Goal: Task Accomplishment & Management: Manage account settings

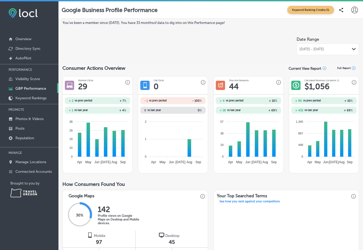
click at [23, 131] on p "Posts" at bounding box center [19, 128] width 9 height 5
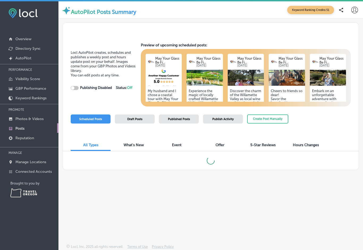
checkbox input "true"
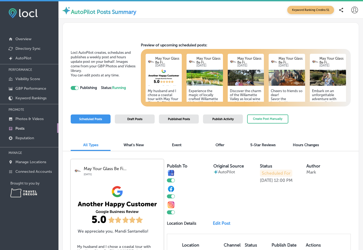
click at [185, 118] on span "Published Posts" at bounding box center [179, 118] width 22 height 3
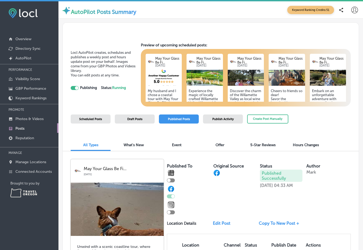
click at [102, 119] on span "Scheduled Posts" at bounding box center [90, 118] width 23 height 3
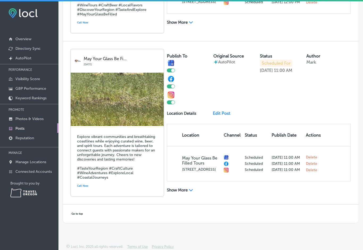
scroll to position [1020, 0]
click at [226, 111] on link "Edit Post" at bounding box center [223, 113] width 21 height 5
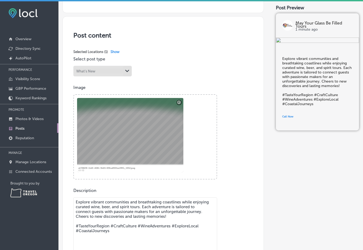
scroll to position [86, 0]
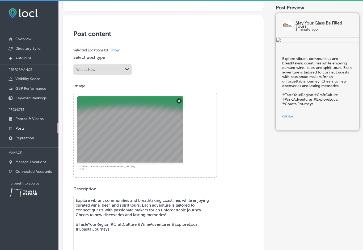
click at [178, 102] on button "Remove" at bounding box center [179, 100] width 5 height 5
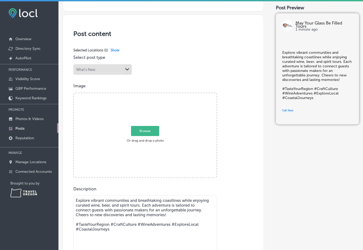
click at [148, 132] on span "Browse" at bounding box center [145, 130] width 28 height 10
click at [148, 95] on input "Browse Or drag and drop a photo" at bounding box center [145, 94] width 143 height 2
type input "C:\fakepath\IMG_0963.jpeg"
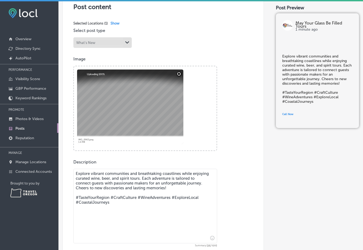
scroll to position [115, 0]
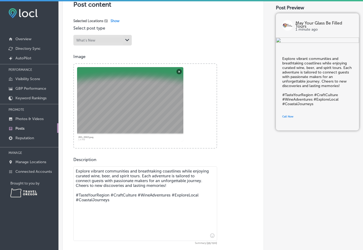
click at [115, 201] on textarea "Explore vibrant communities and breathtaking coastlines while enjoying curated …" at bounding box center [145, 203] width 144 height 74
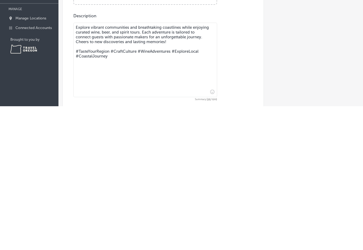
scroll to position [11, 0]
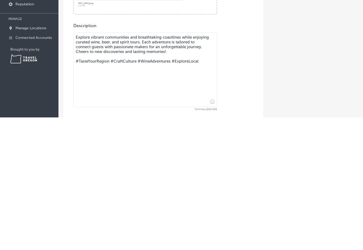
click at [136, 165] on textarea "Explore vibrant communities and breathtaking coastlines while enjoying curated …" at bounding box center [145, 202] width 144 height 74
click at [95, 165] on textarea "Explore vibrant communities within the [GEOGRAPHIC_DATA] while sipping on award…" at bounding box center [145, 202] width 144 height 74
click at [196, 165] on textarea "Explore vibrant communities within the [GEOGRAPHIC_DATA] while sipping on award…" at bounding box center [145, 202] width 144 height 74
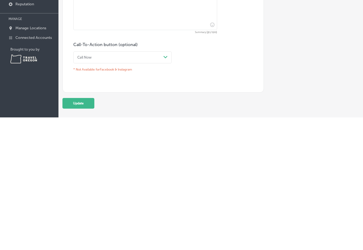
scroll to position [197, 0]
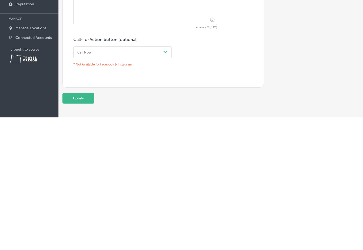
type textarea "Explore vibrant communities within the [GEOGRAPHIC_DATA] while sipping on award…"
click at [82, 225] on button "Update" at bounding box center [78, 230] width 32 height 11
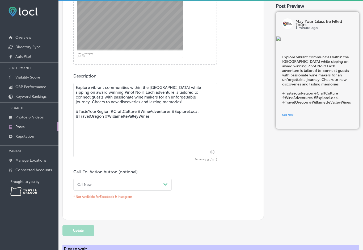
scroll to position [0, 0]
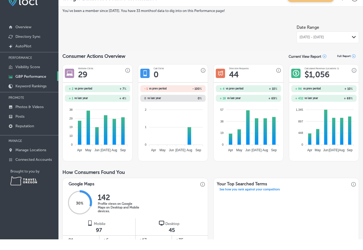
scroll to position [1, 0]
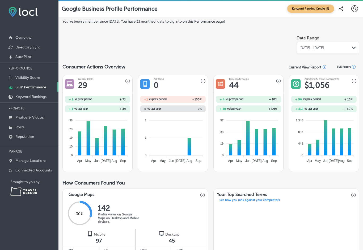
click at [354, 9] on icon at bounding box center [354, 8] width 7 height 7
click at [339, 58] on p "Log Out" at bounding box center [339, 57] width 12 height 5
